Goal: Information Seeking & Learning: Compare options

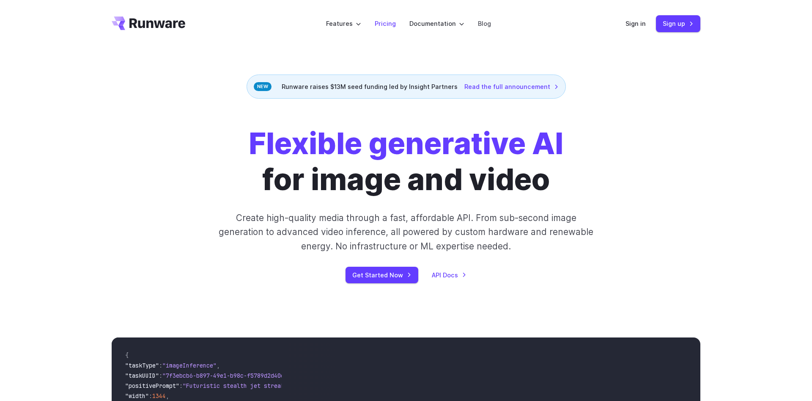
click at [382, 27] on link "Pricing" at bounding box center [385, 24] width 21 height 10
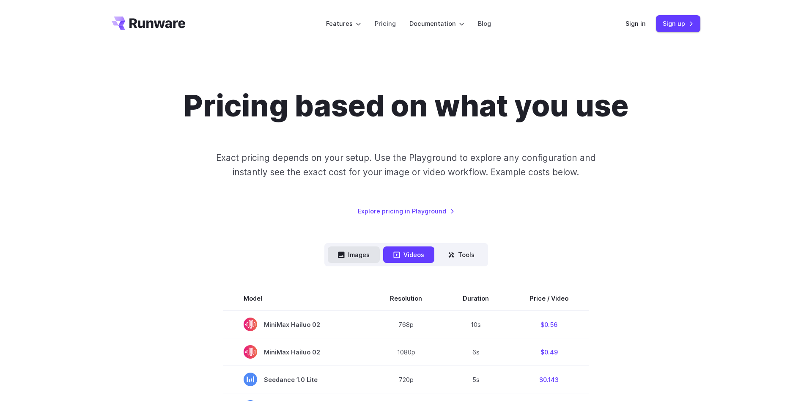
click at [357, 254] on button "Images" at bounding box center [354, 254] width 52 height 17
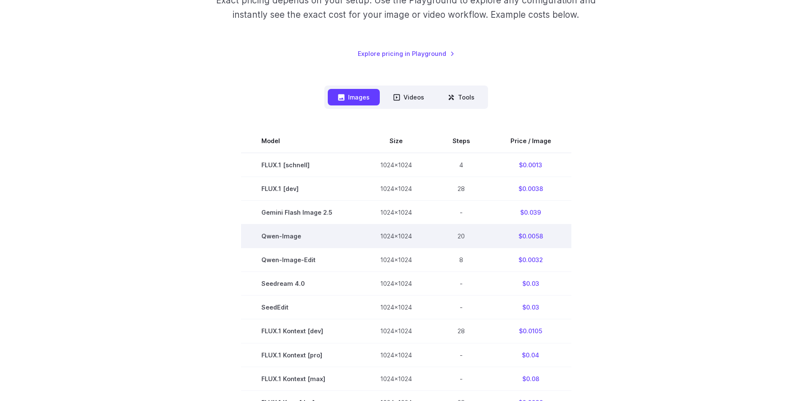
scroll to position [216, 0]
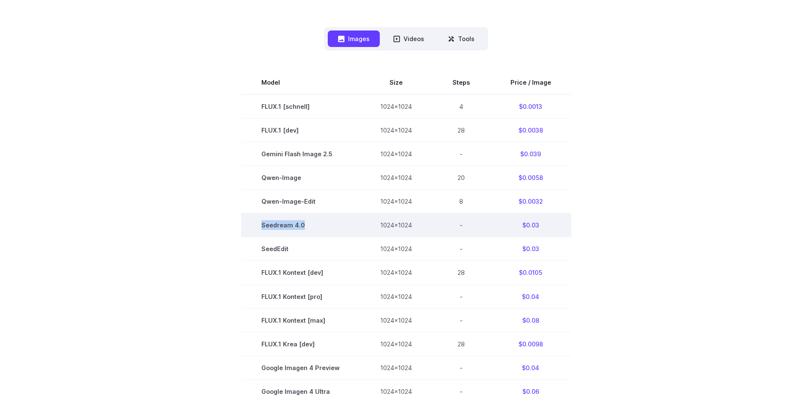
drag, startPoint x: 310, startPoint y: 224, endPoint x: 261, endPoint y: 224, distance: 48.7
click at [261, 224] on td "Seedream 4.0" at bounding box center [300, 225] width 119 height 24
copy td "Seedream 4.0"
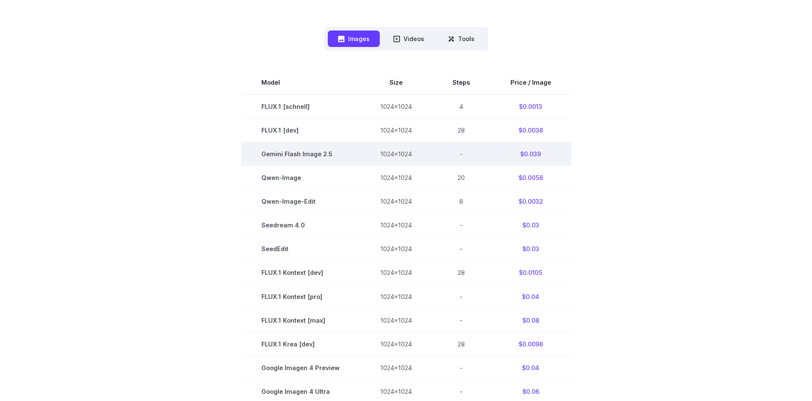
click at [314, 156] on span "Gemini Flash Image 2.5" at bounding box center [300, 154] width 78 height 10
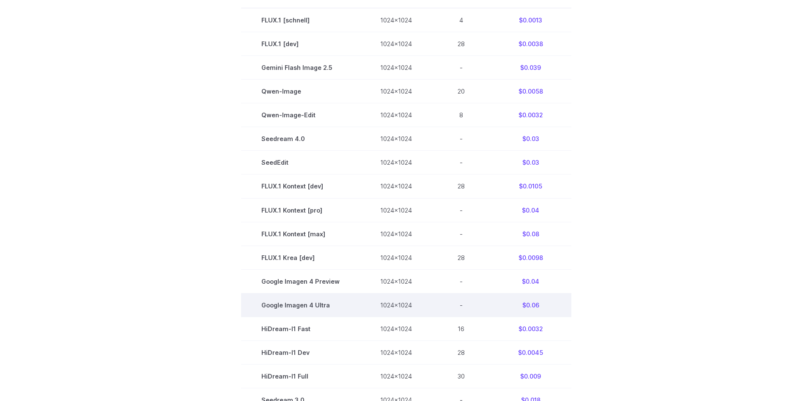
scroll to position [129, 0]
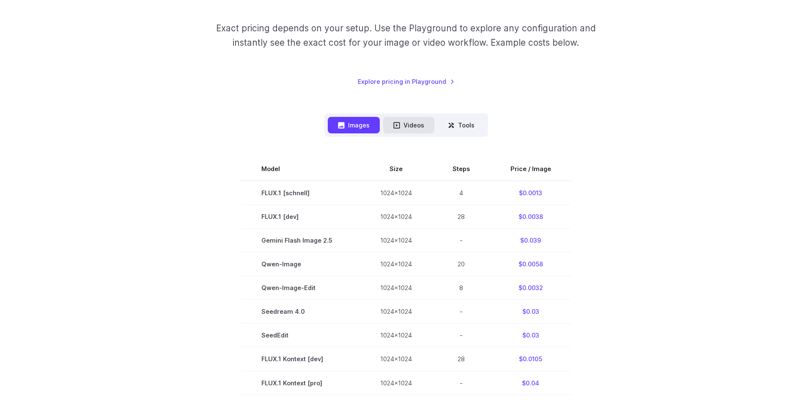
click at [409, 127] on button "Videos" at bounding box center [408, 125] width 51 height 17
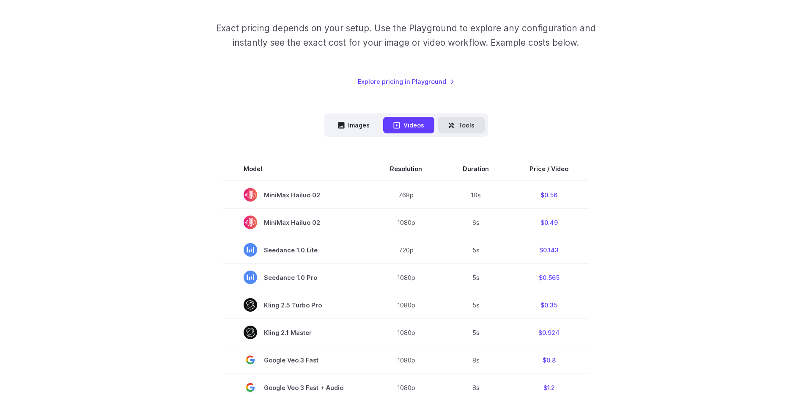
click at [468, 128] on button "Tools" at bounding box center [461, 125] width 47 height 17
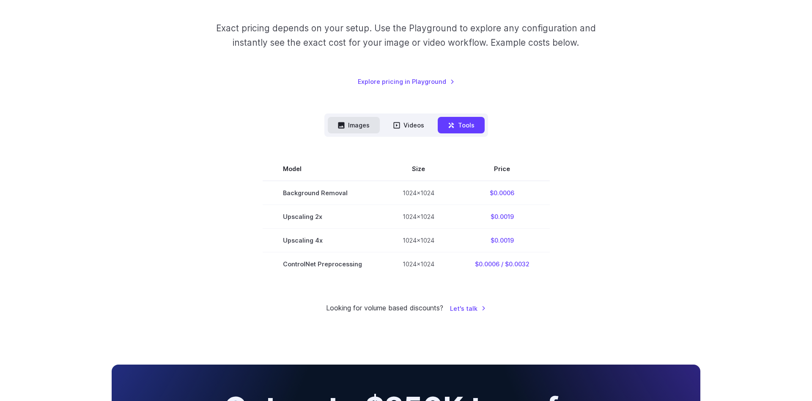
click at [367, 125] on button "Images" at bounding box center [354, 125] width 52 height 17
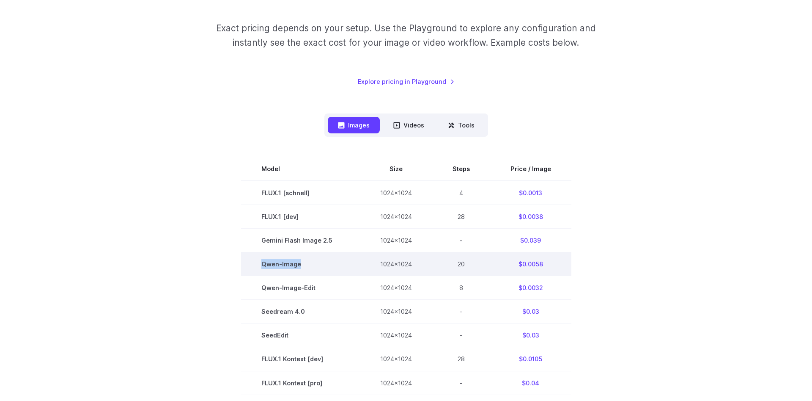
drag, startPoint x: 308, startPoint y: 264, endPoint x: 264, endPoint y: 264, distance: 43.6
click at [264, 264] on td "Qwen-Image" at bounding box center [300, 264] width 119 height 24
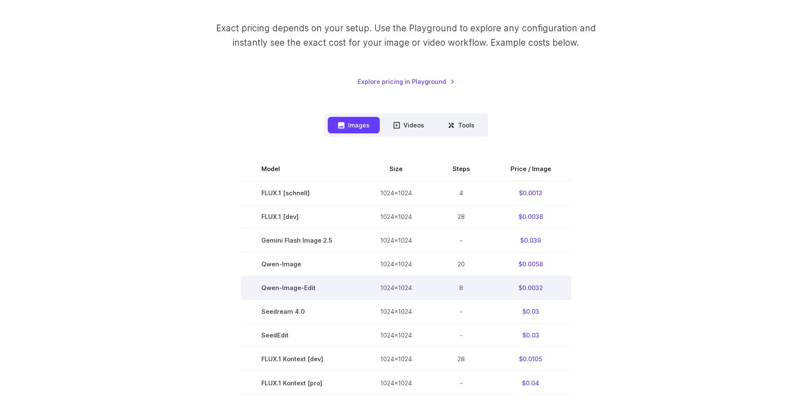
click at [332, 285] on td "Qwen-Image-Edit" at bounding box center [300, 288] width 119 height 24
drag, startPoint x: 332, startPoint y: 285, endPoint x: 256, endPoint y: 287, distance: 75.3
click at [256, 287] on td "Qwen-Image-Edit" at bounding box center [300, 288] width 119 height 24
copy td "Qwen-Image-Edit"
